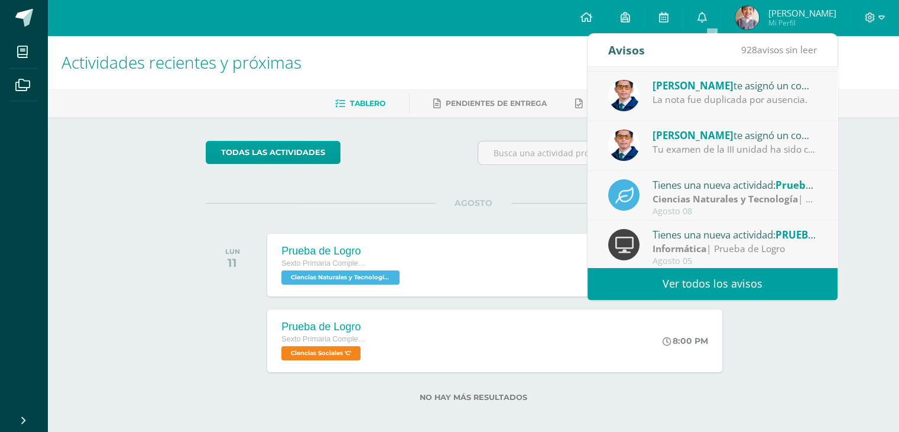
scroll to position [78, 0]
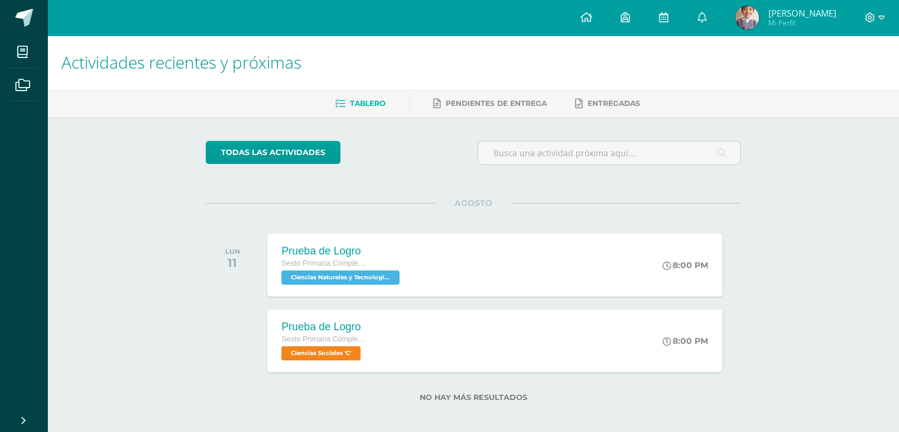
click at [753, 12] on img at bounding box center [748, 18] width 24 height 24
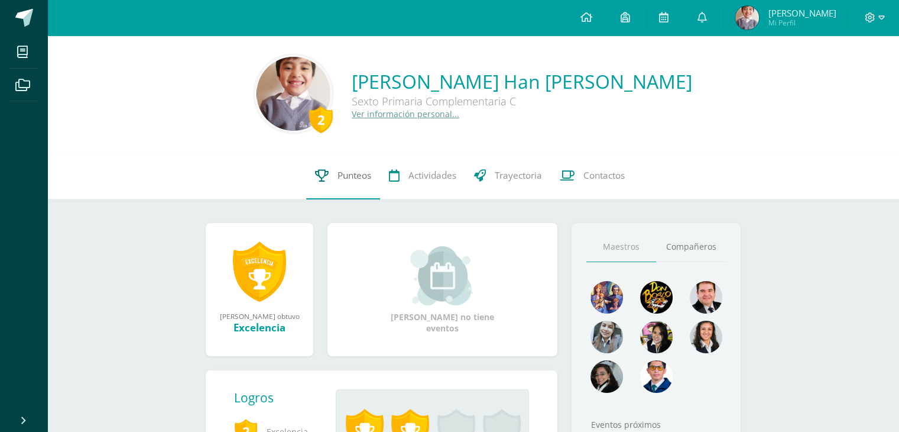
click at [376, 182] on link "Punteos" at bounding box center [343, 175] width 74 height 47
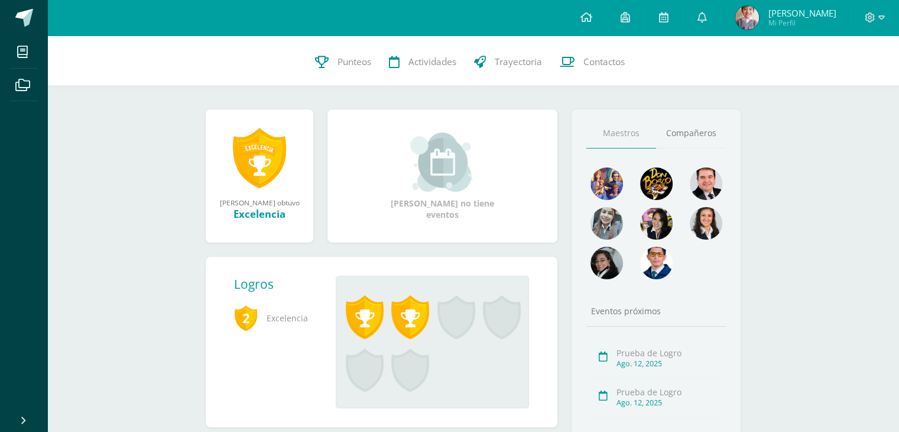
scroll to position [118, 0]
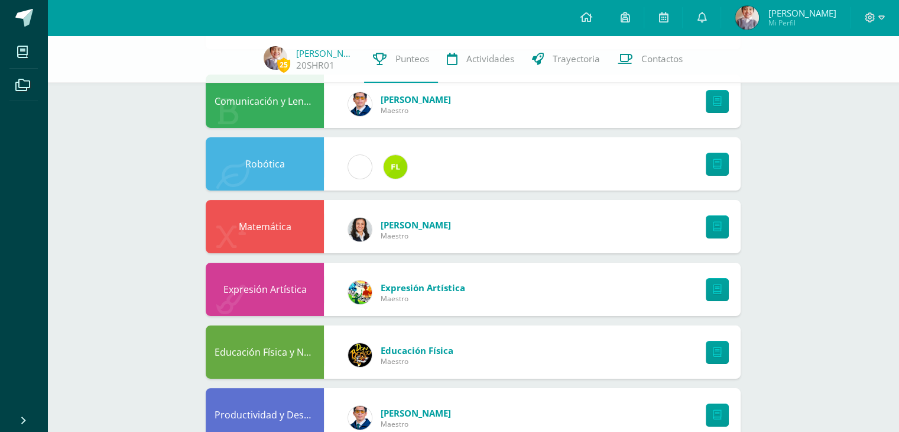
scroll to position [118, 0]
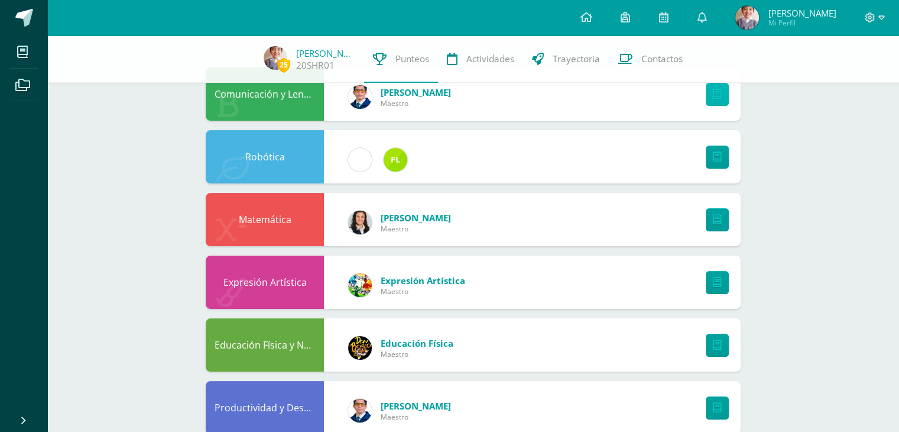
click at [712, 97] on link at bounding box center [717, 94] width 23 height 23
click at [542, 199] on div "Matemática [PERSON_NAME]" at bounding box center [473, 219] width 535 height 53
click at [525, 177] on div "Robótica" at bounding box center [473, 156] width 535 height 53
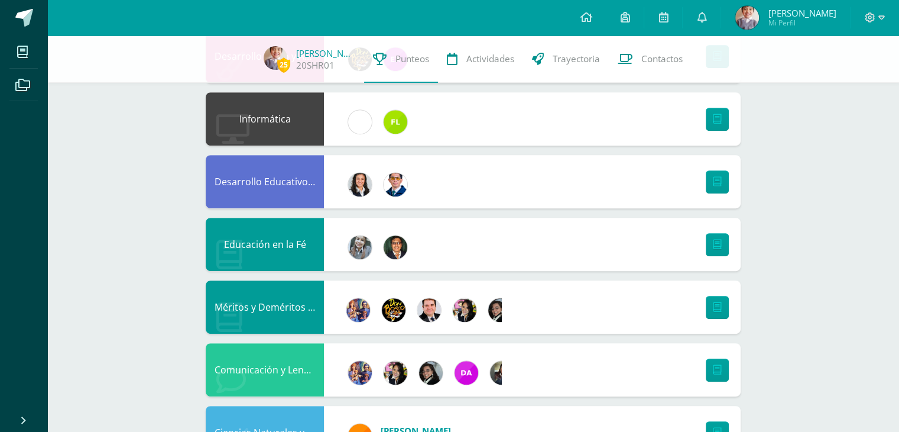
scroll to position [0, 0]
